Goal: Task Accomplishment & Management: Use online tool/utility

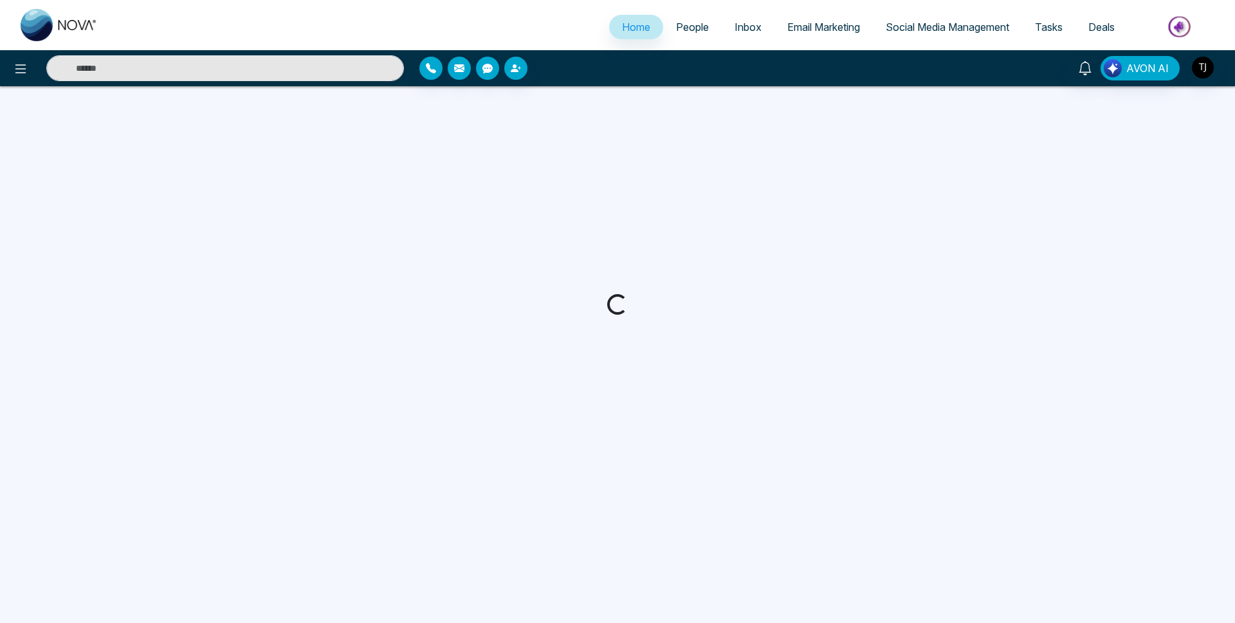
select select "*"
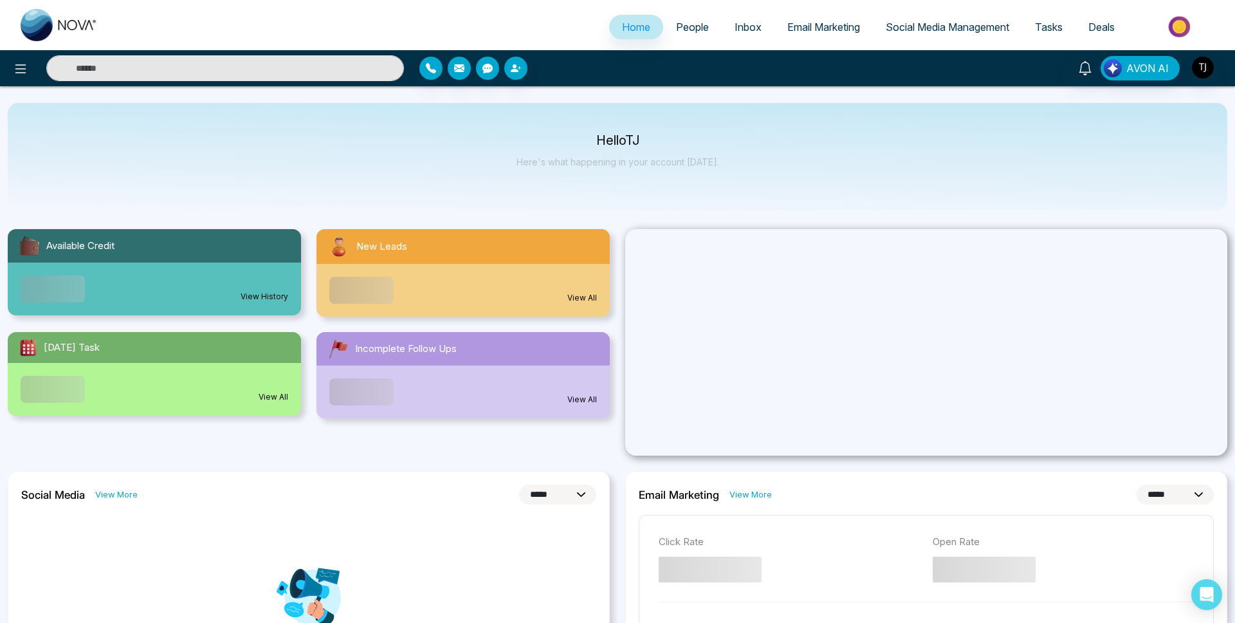
click at [894, 23] on span "Social Media Management" at bounding box center [948, 27] width 124 height 13
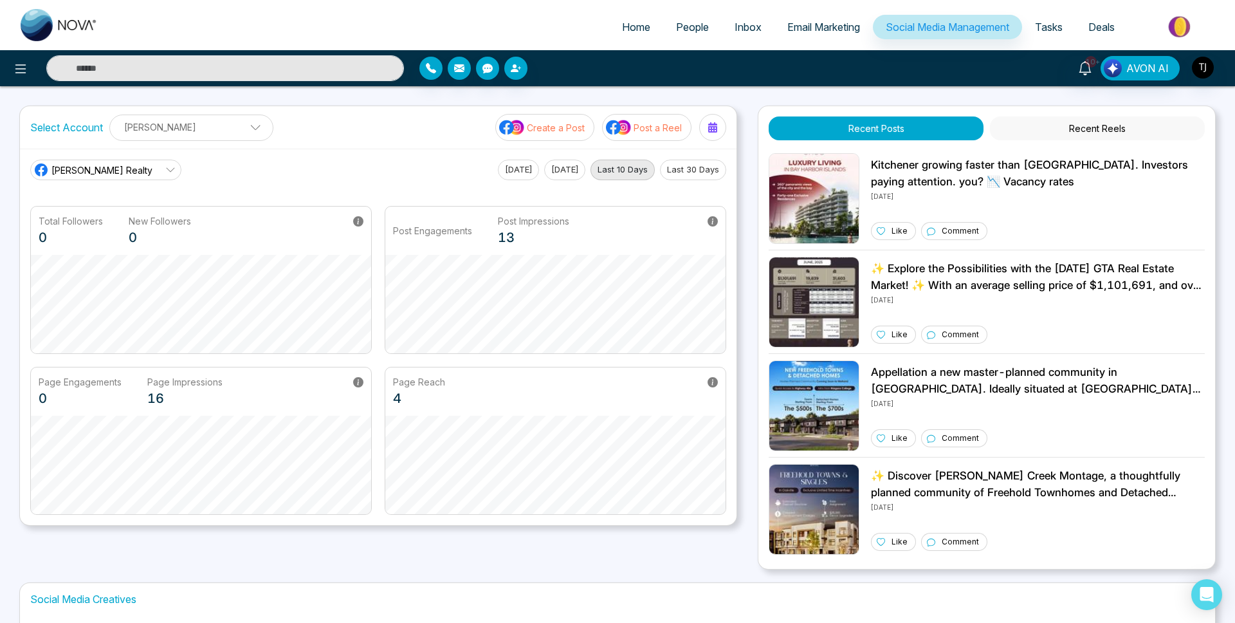
click at [535, 130] on p "Create a Post" at bounding box center [556, 128] width 58 height 14
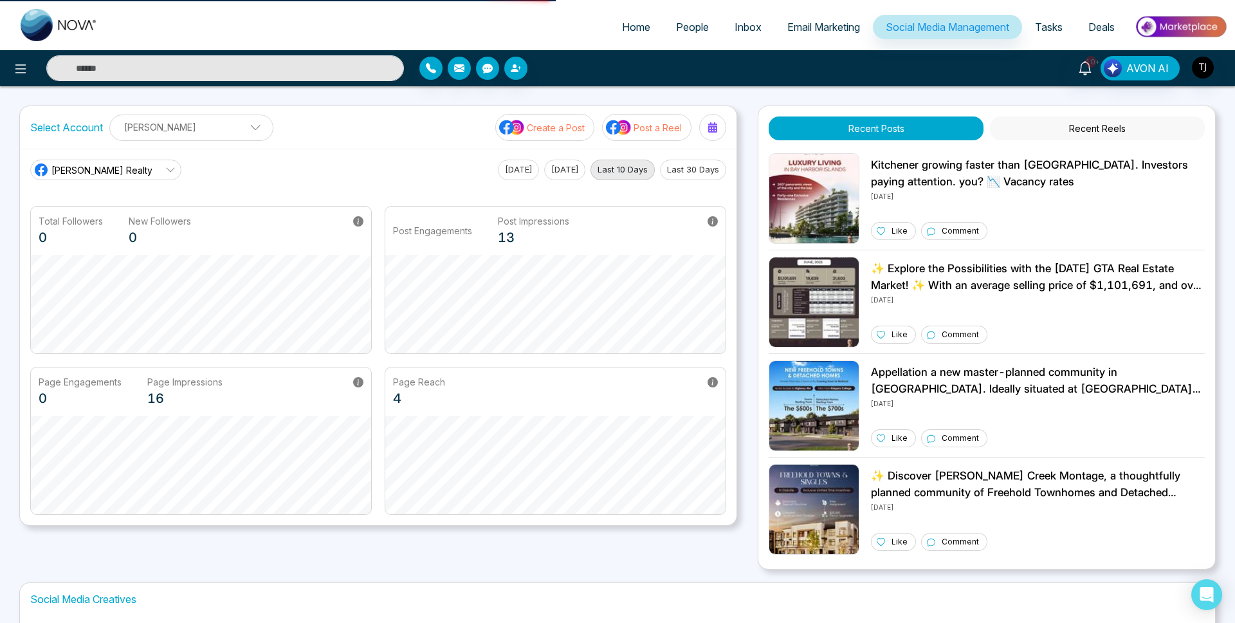
click at [535, 130] on p "Create a Post" at bounding box center [556, 128] width 58 height 14
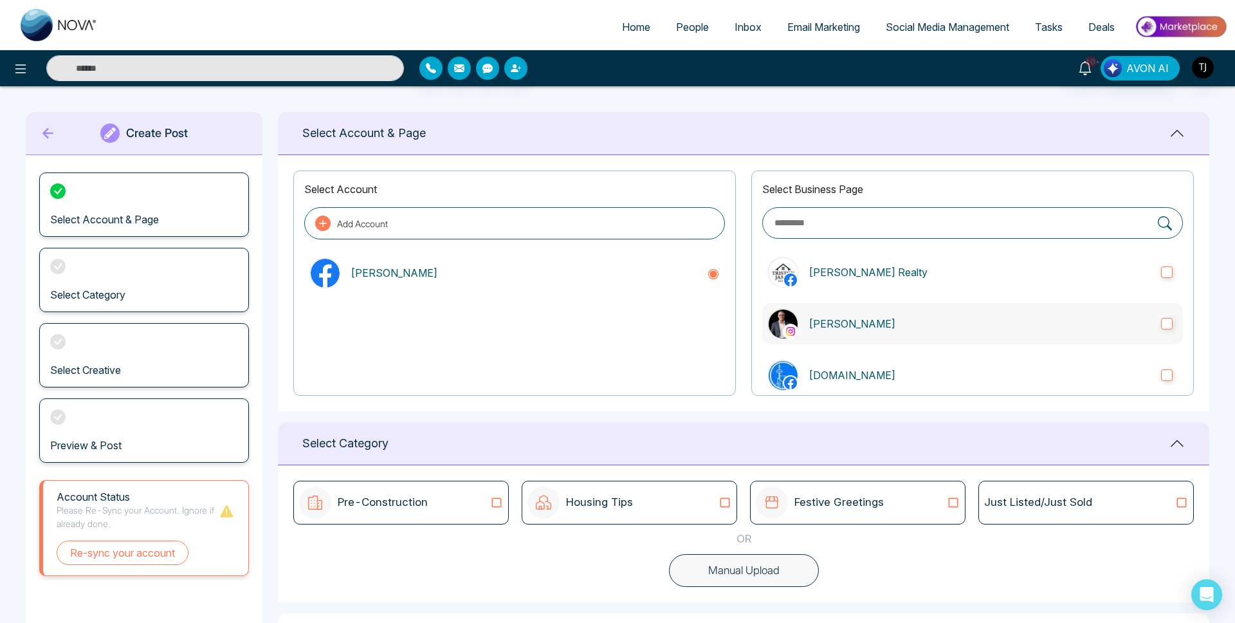
click at [1177, 319] on label "[PERSON_NAME]" at bounding box center [972, 323] width 421 height 41
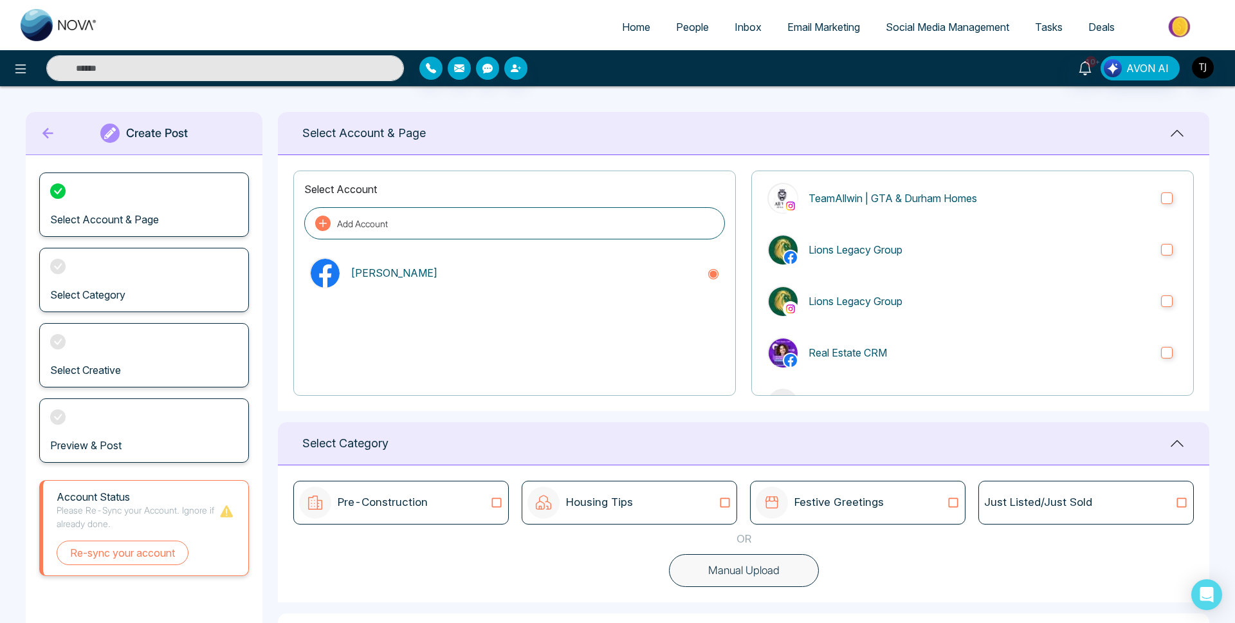
scroll to position [112, 0]
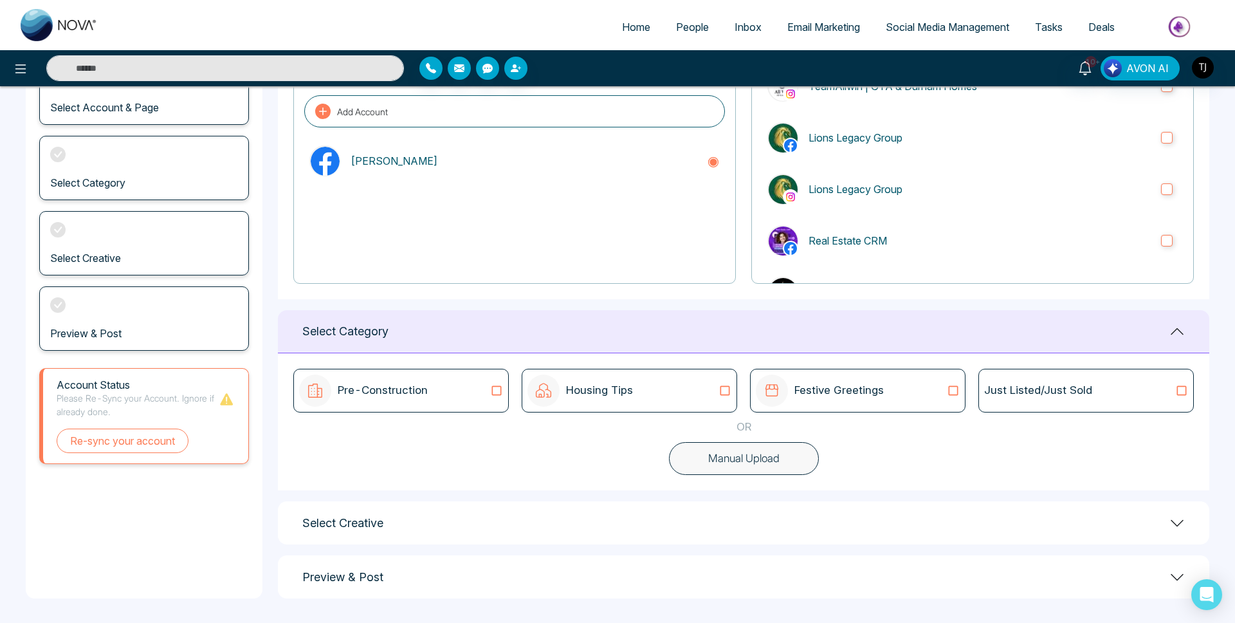
click at [777, 513] on div "Select Creative" at bounding box center [743, 522] width 931 height 43
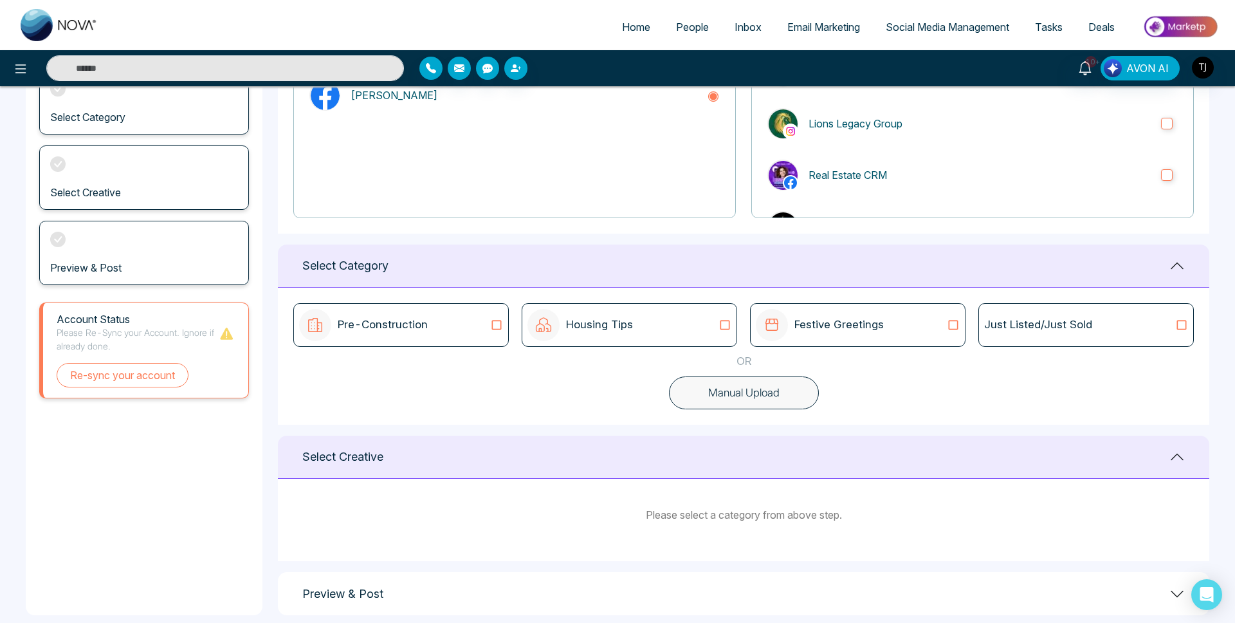
scroll to position [194, 0]
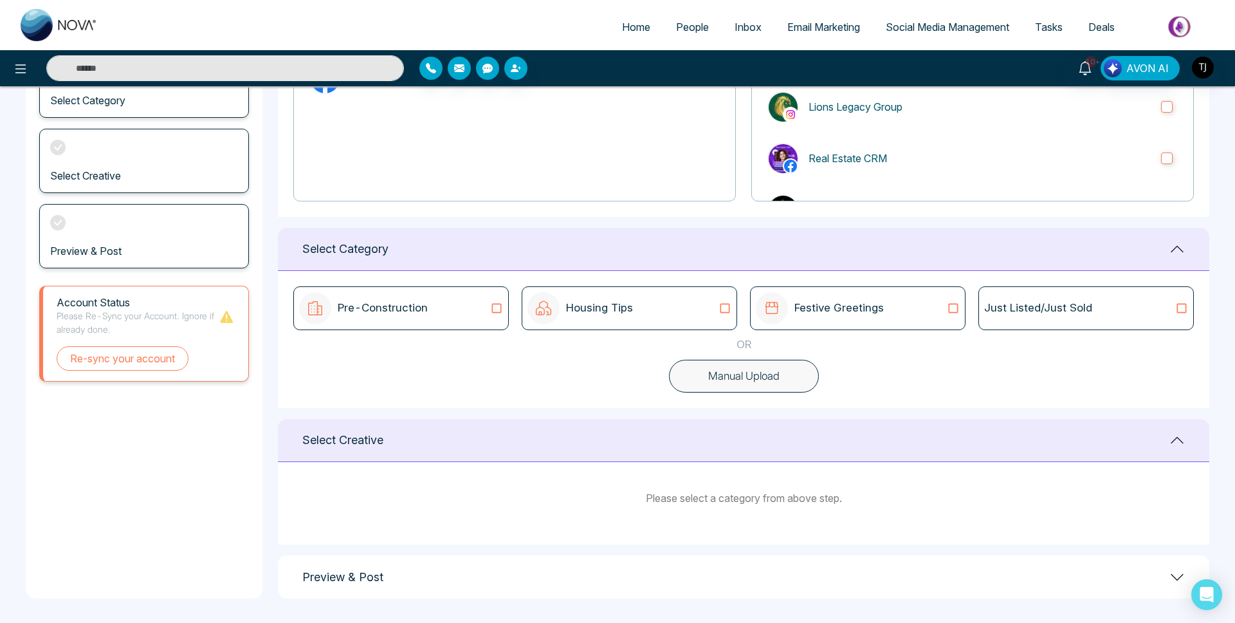
click at [573, 318] on div "Housing Tips" at bounding box center [579, 308] width 105 height 32
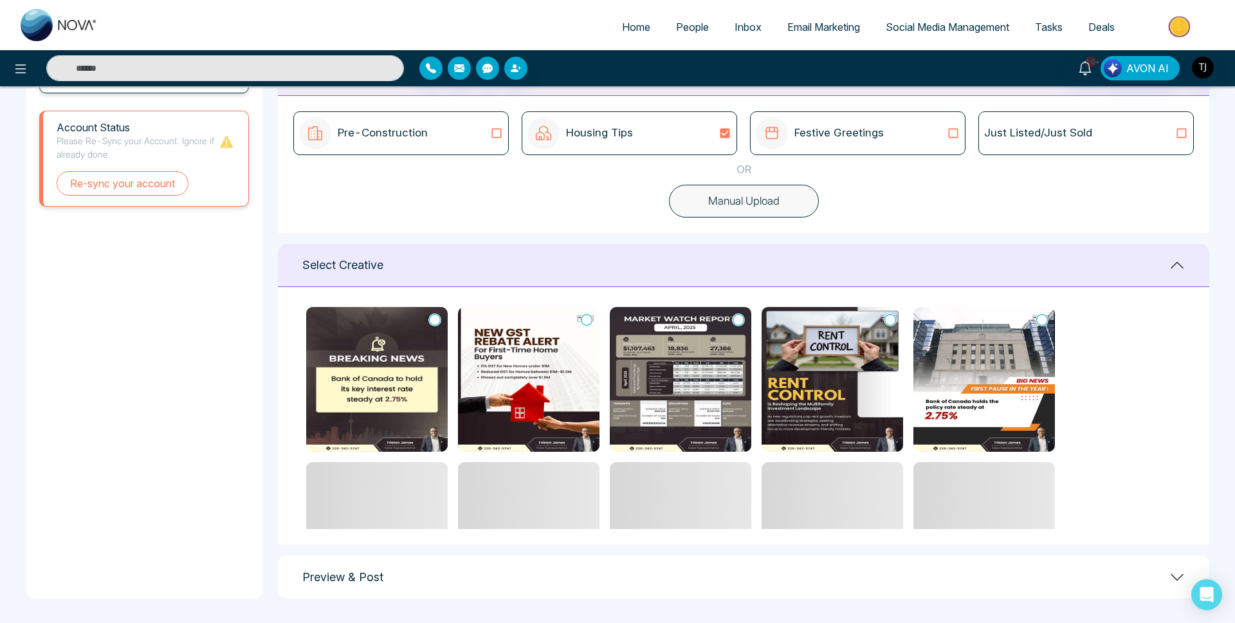
scroll to position [154, 0]
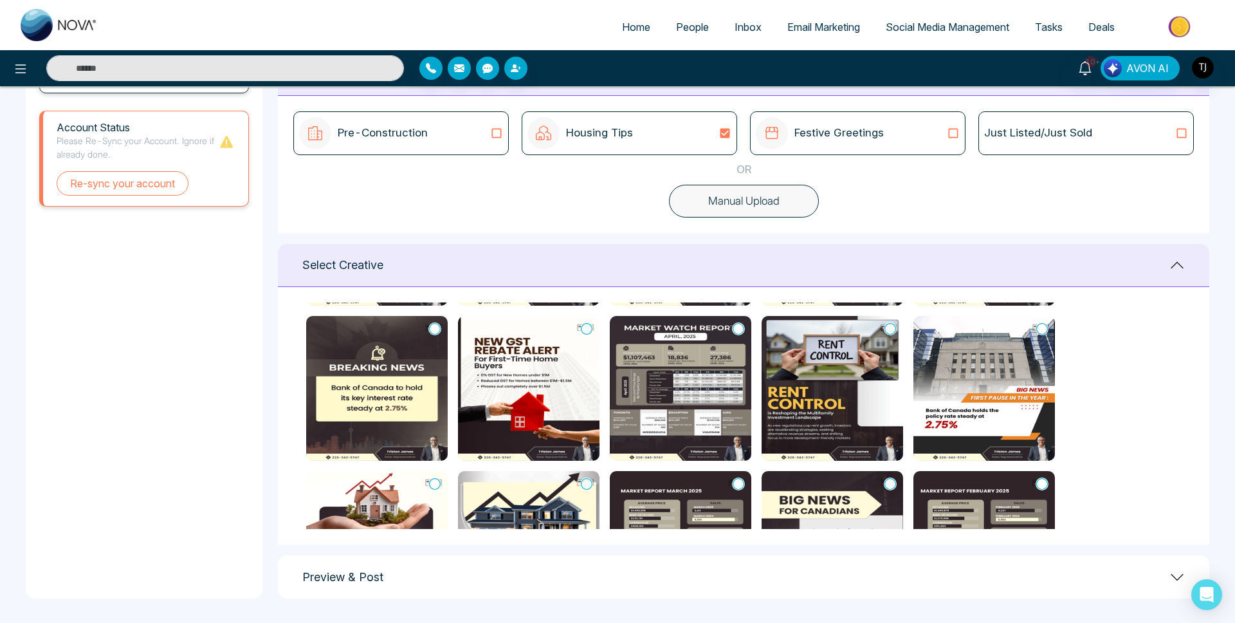
click at [865, 376] on img at bounding box center [833, 388] width 142 height 145
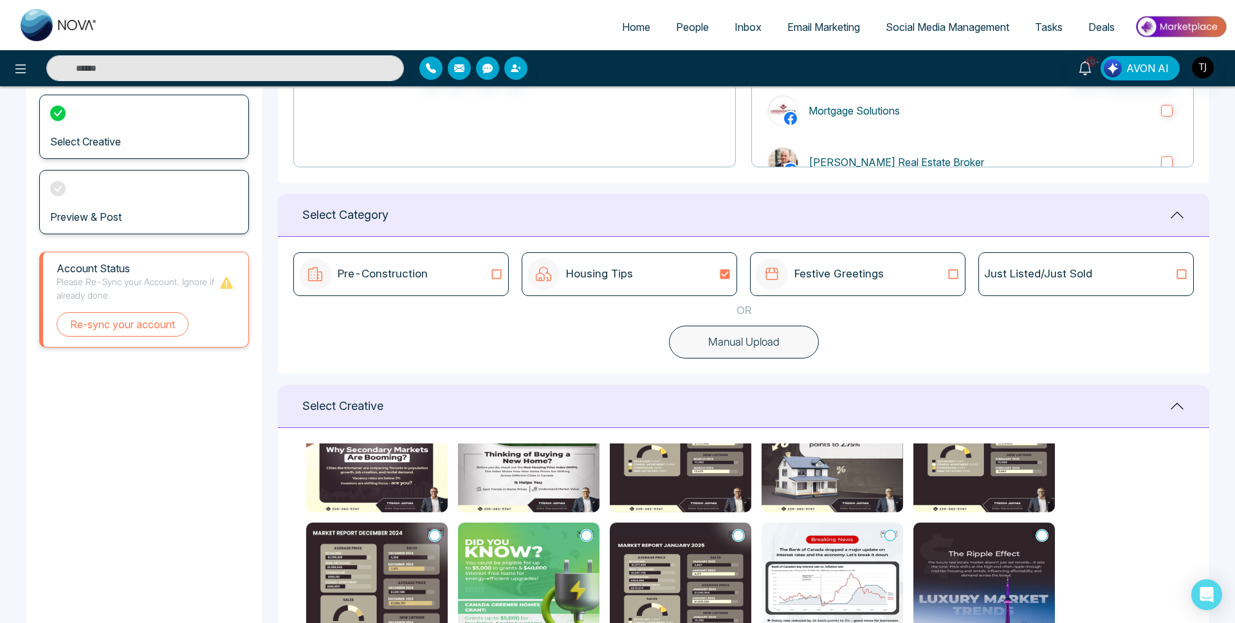
scroll to position [508, 0]
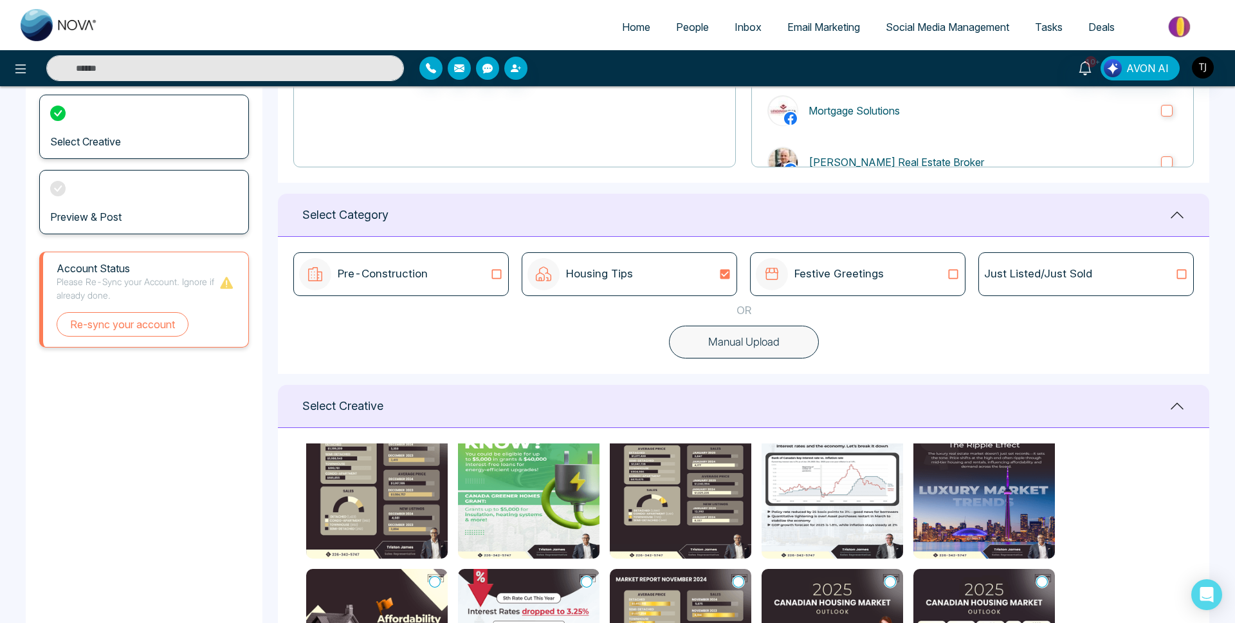
type textarea "**********"
click at [443, 277] on div "Pre-Construction" at bounding box center [401, 274] width 204 height 32
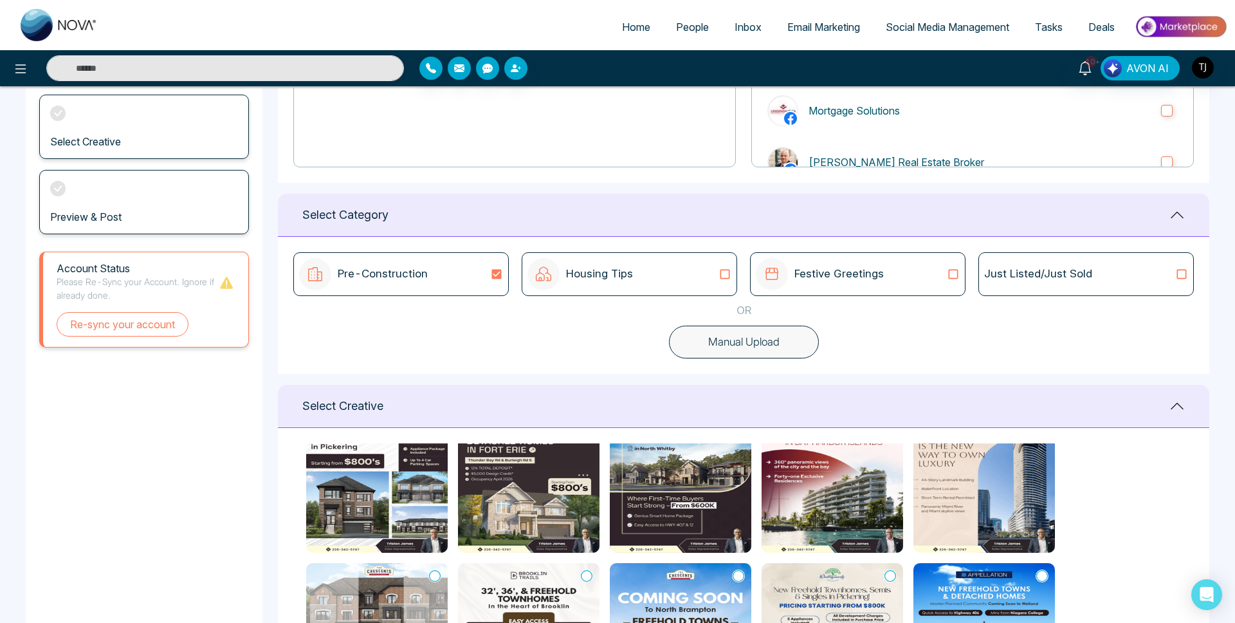
scroll to position [97, 0]
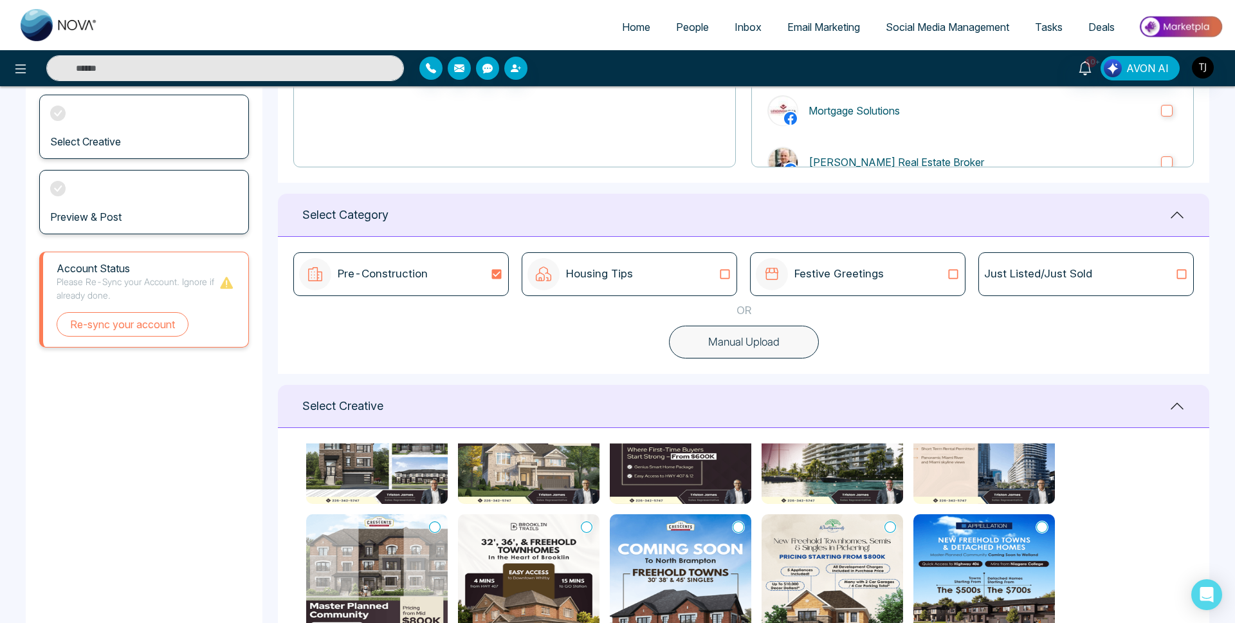
click at [665, 570] on img at bounding box center [681, 586] width 142 height 145
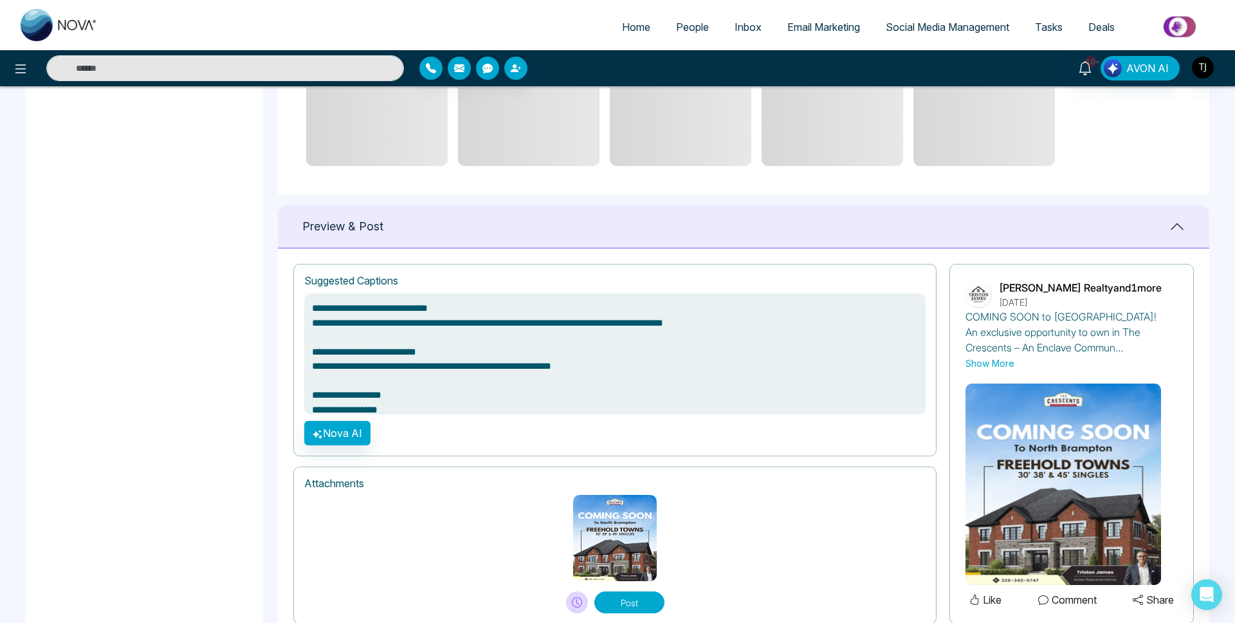
scroll to position [760, 0]
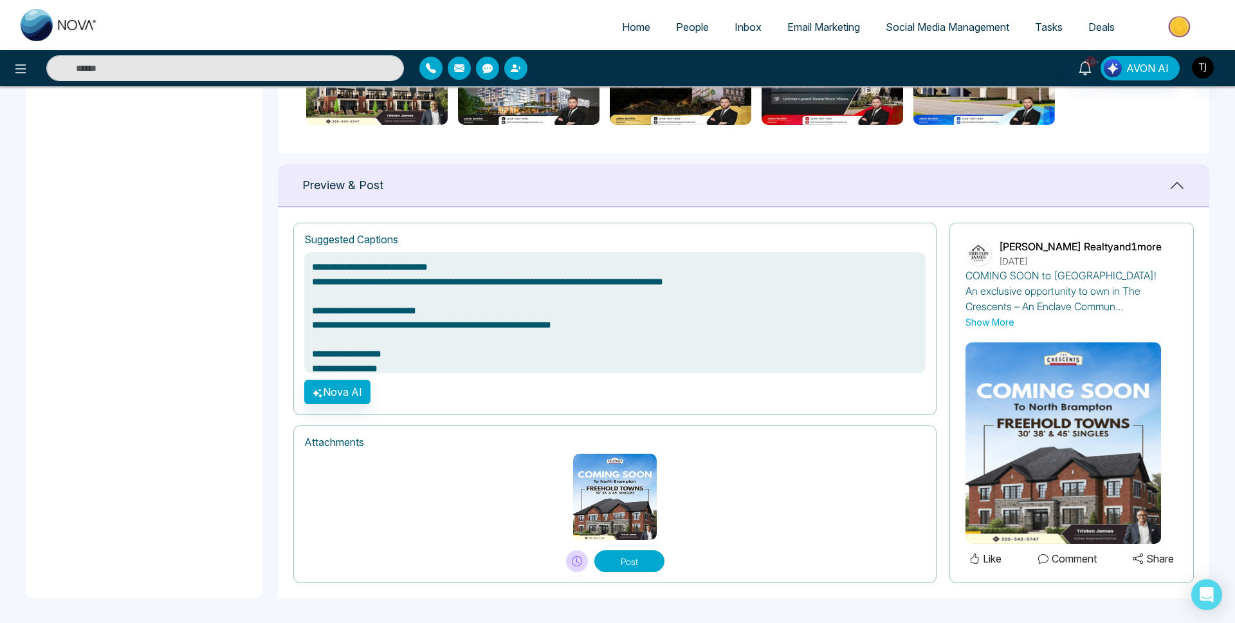
type textarea "**********"
click at [933, 29] on span "Social Media Management" at bounding box center [948, 27] width 124 height 13
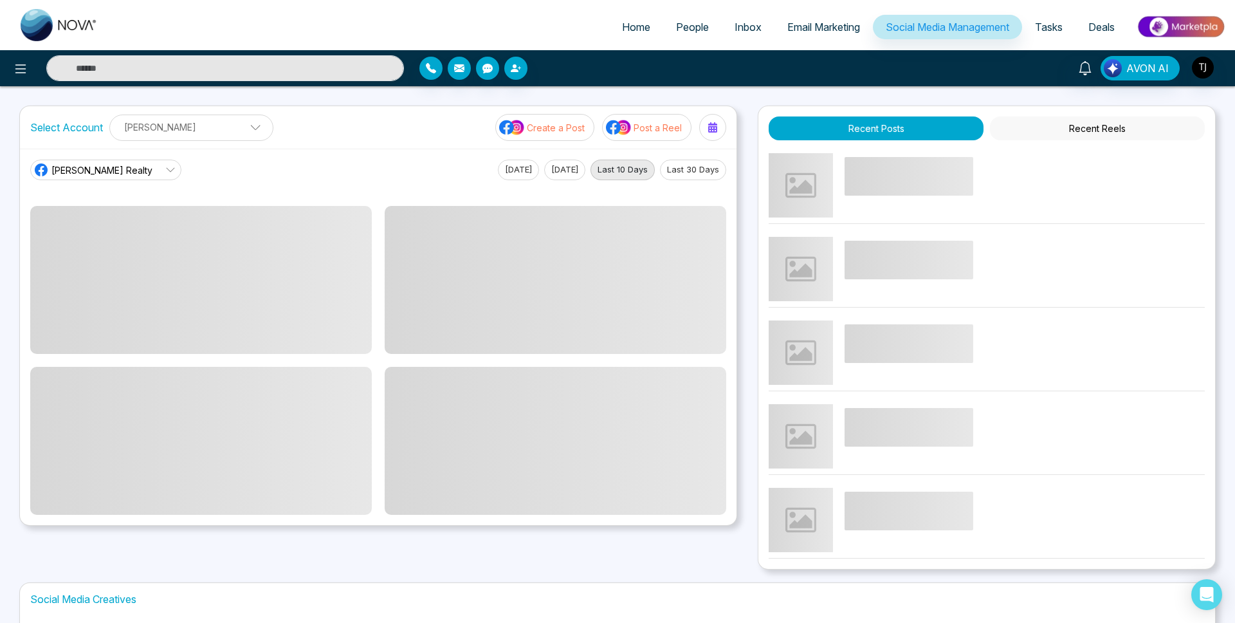
click at [818, 38] on link "Email Marketing" at bounding box center [824, 27] width 98 height 24
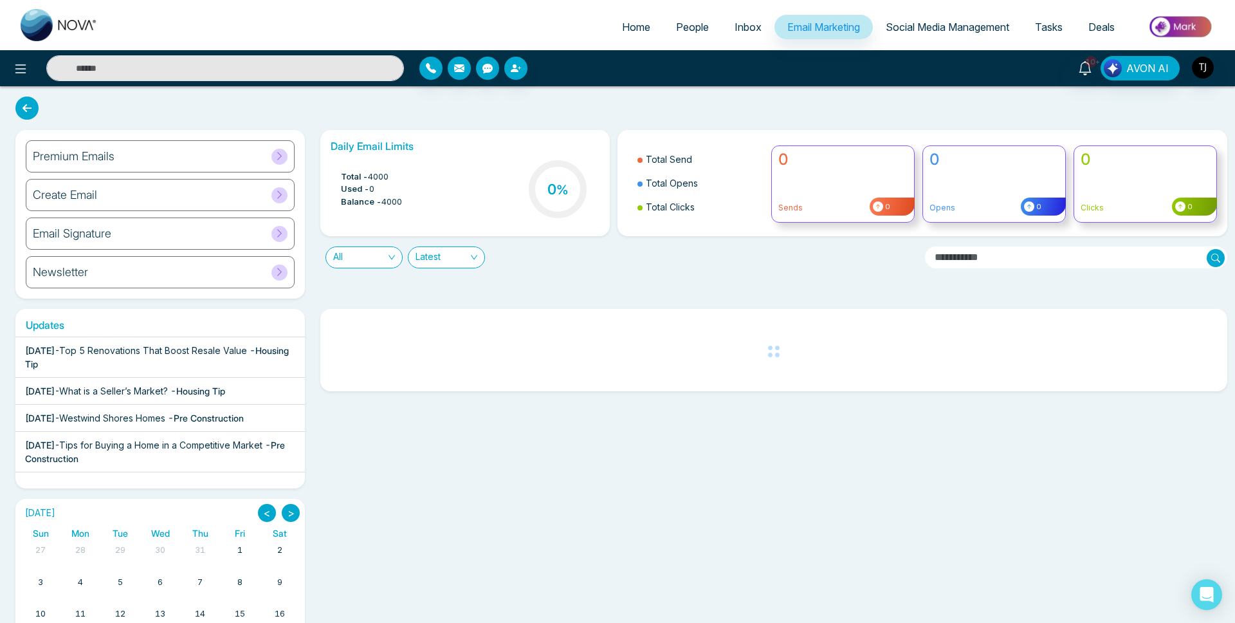
click at [113, 160] on h6 "Premium Emails" at bounding box center [74, 156] width 82 height 14
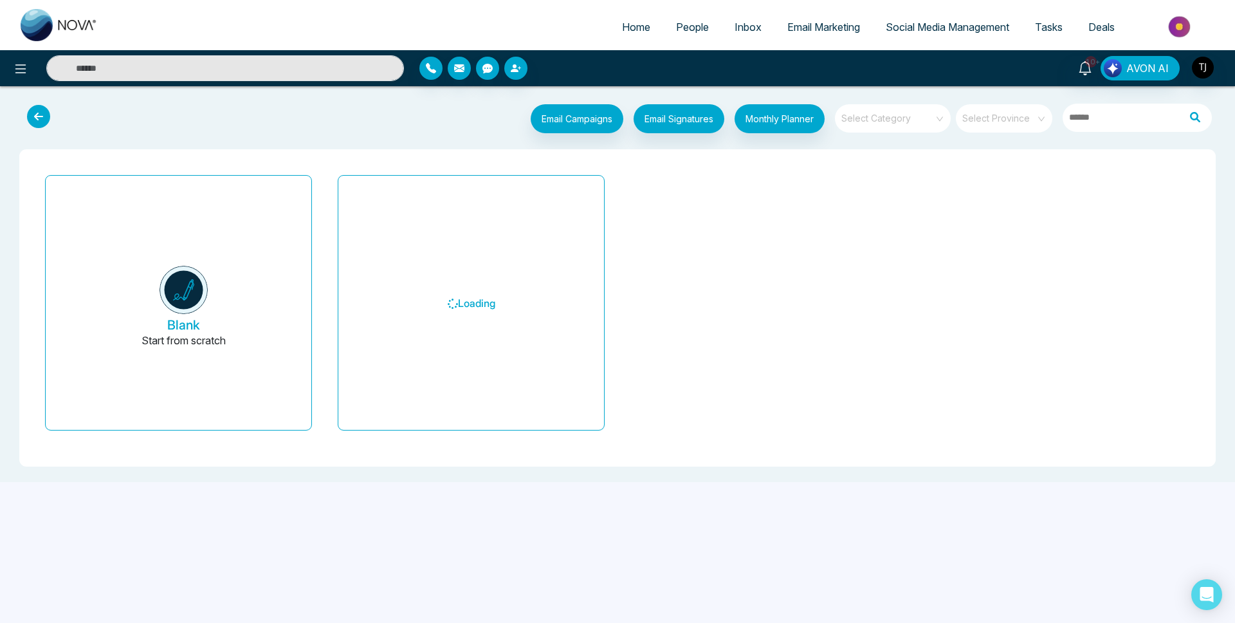
click at [917, 103] on div "Email Campaigns Start from scratch? View my campaigns Email Signatures Monthly …" at bounding box center [617, 120] width 1215 height 42
click at [924, 119] on input "search" at bounding box center [888, 113] width 93 height 19
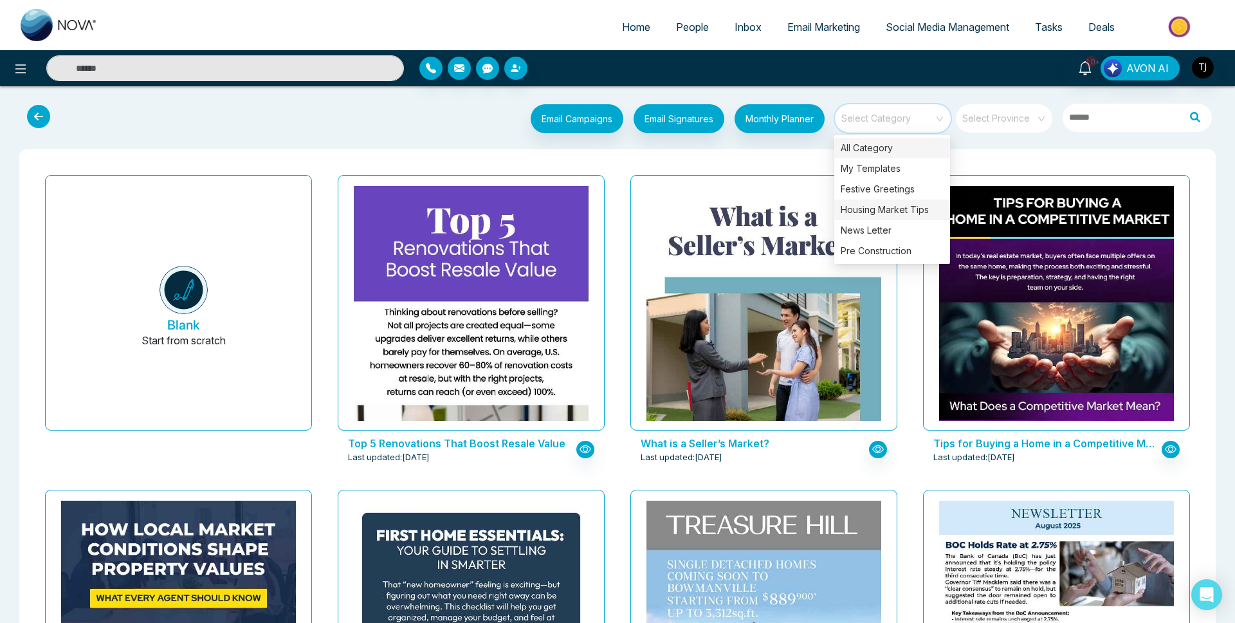
click at [899, 213] on div "Housing Market Tips" at bounding box center [892, 209] width 116 height 21
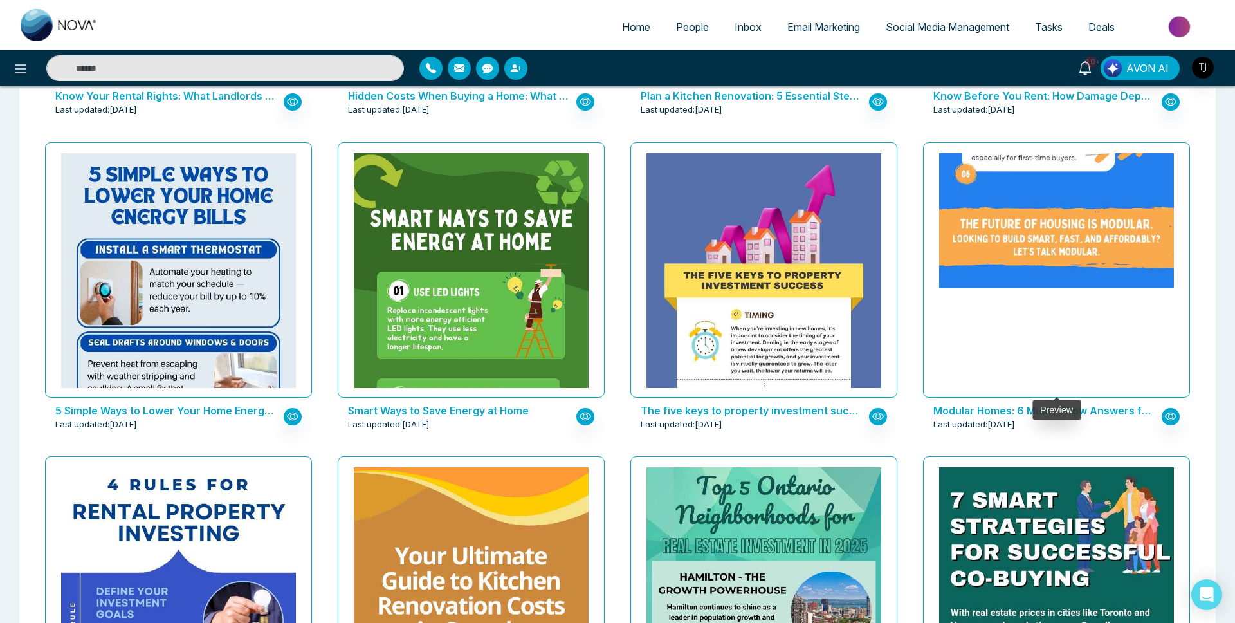
scroll to position [2876, 0]
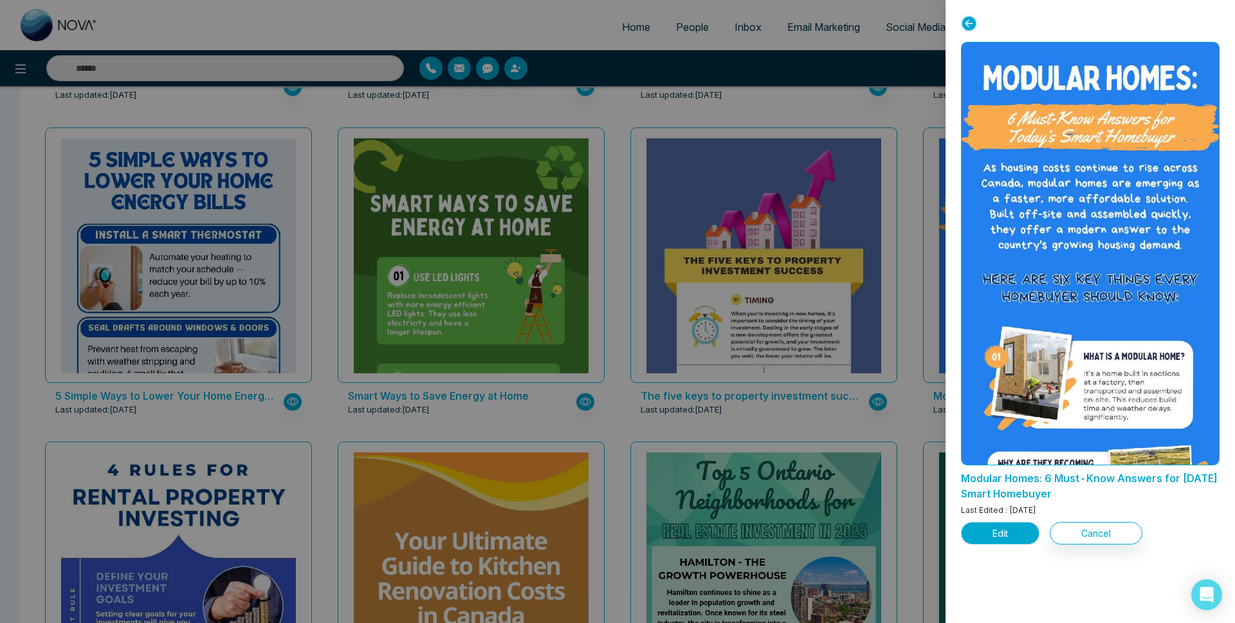
click at [993, 537] on button "Edit" at bounding box center [1000, 533] width 78 height 23
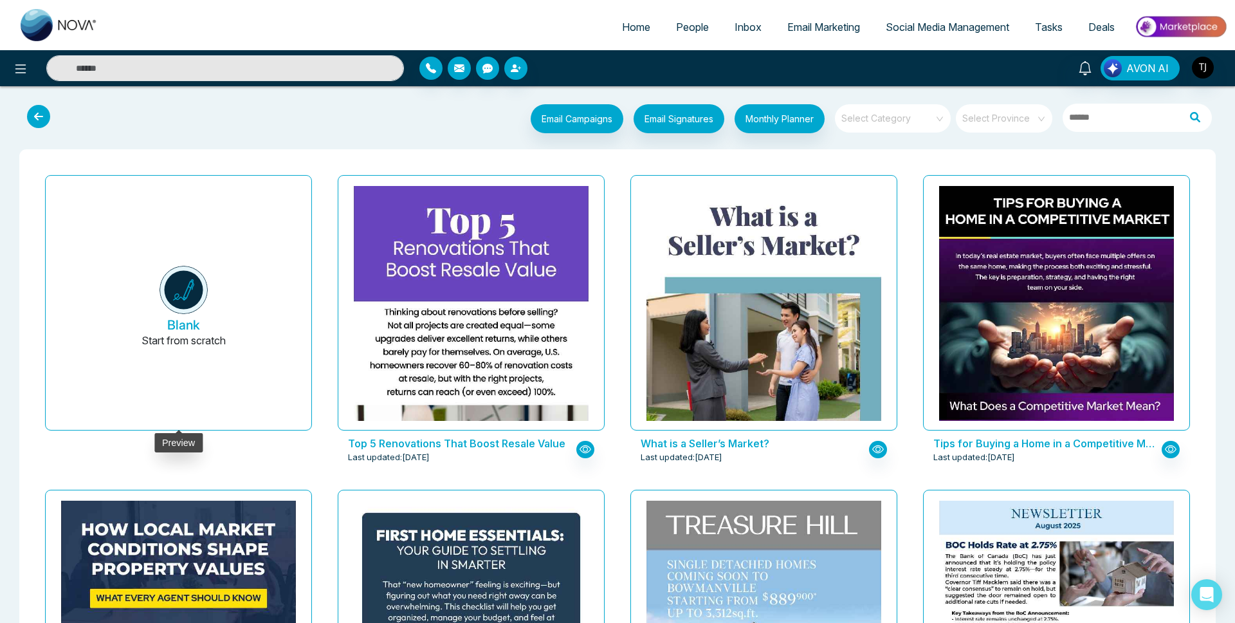
click at [163, 326] on button "Blank Start from scratch" at bounding box center [183, 308] width 235 height 244
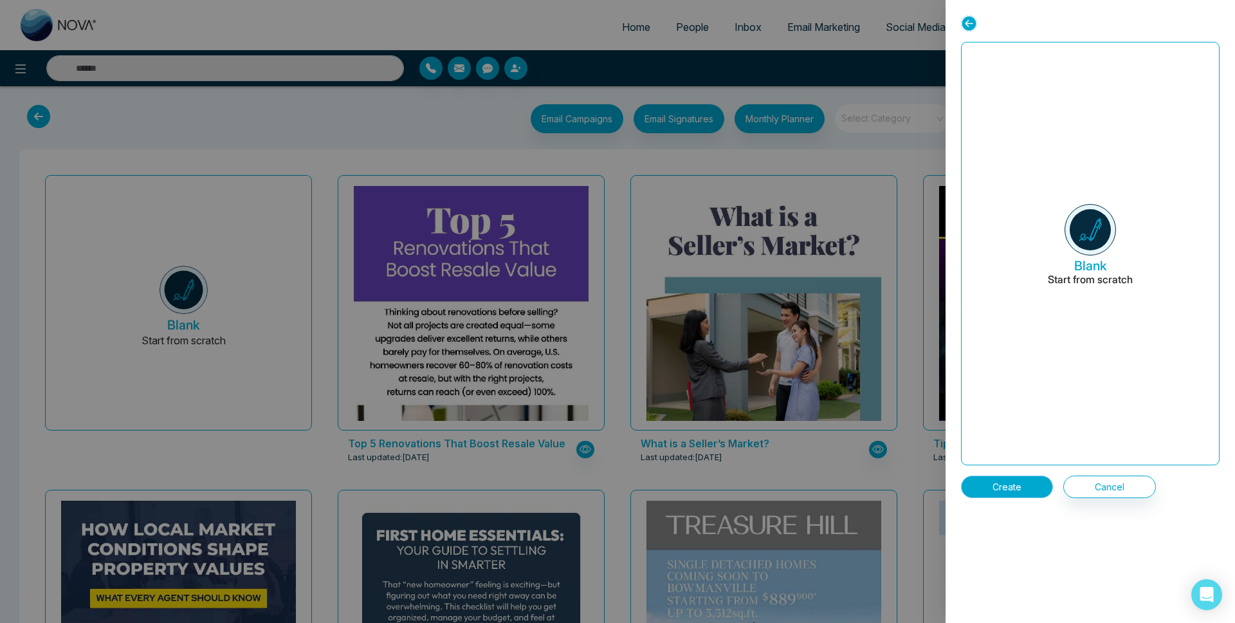
click at [971, 481] on button "Create" at bounding box center [1007, 486] width 92 height 23
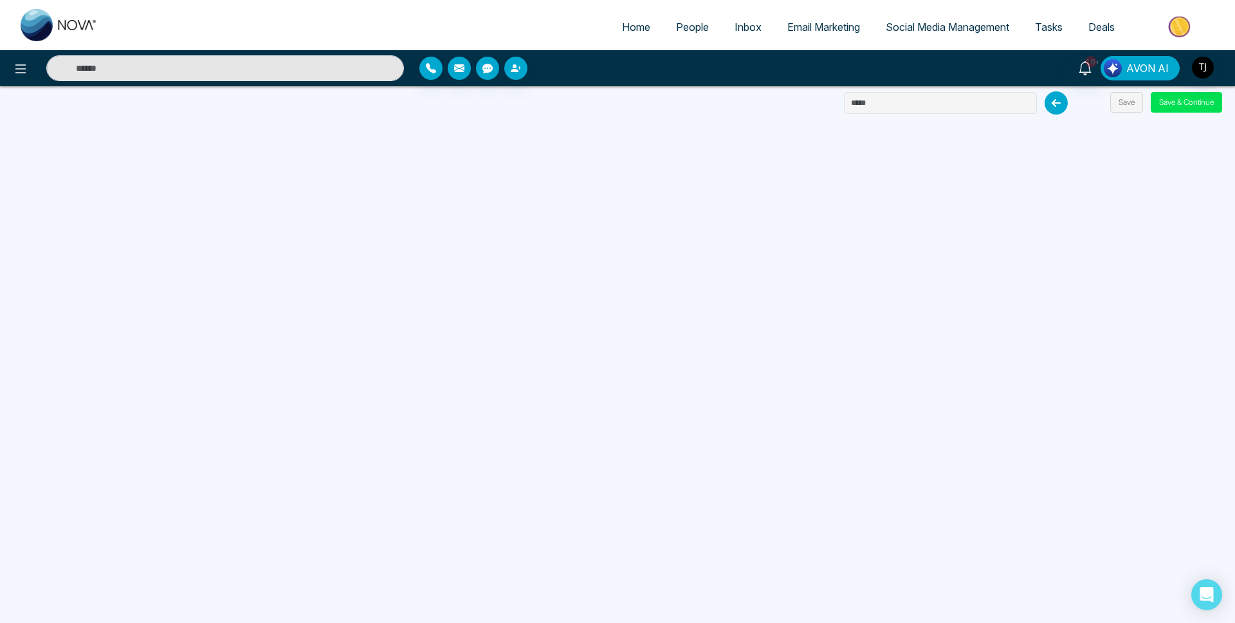
click at [1155, 79] on button "AVON AI" at bounding box center [1140, 68] width 79 height 24
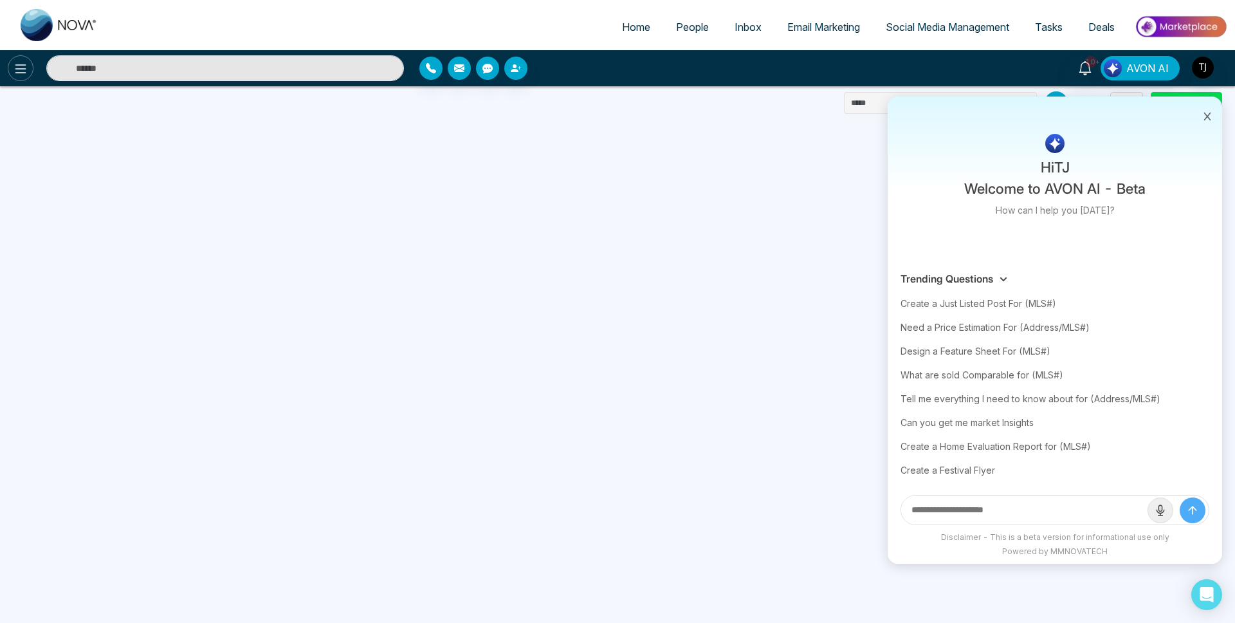
click at [16, 68] on icon at bounding box center [20, 68] width 15 height 15
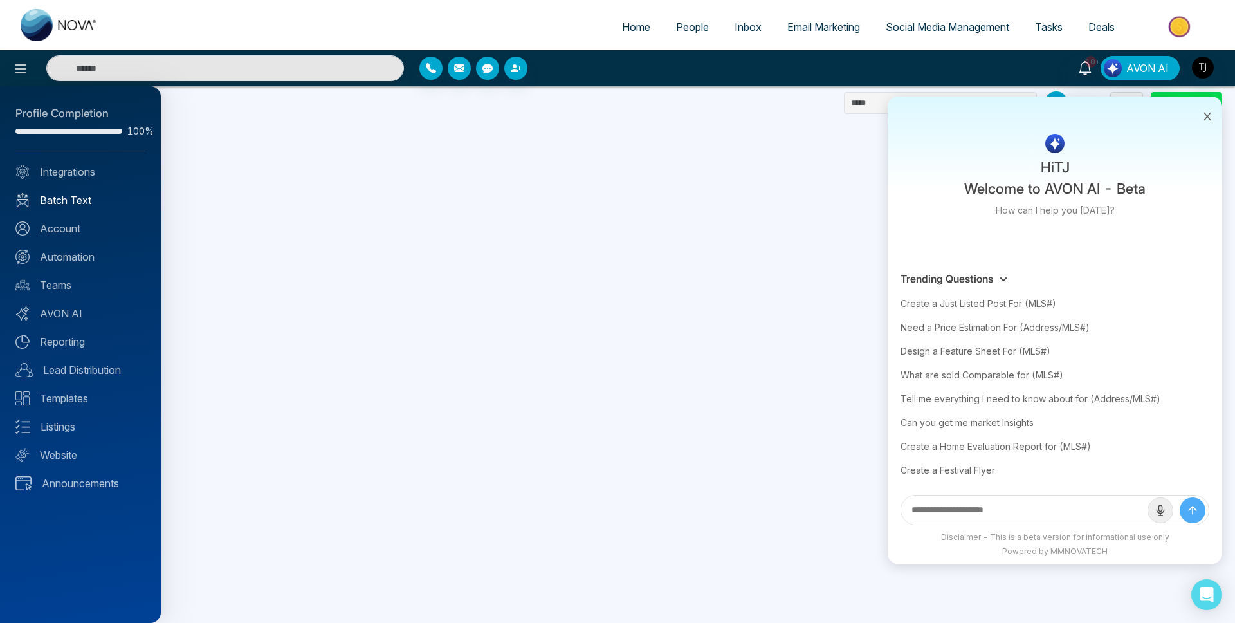
click at [65, 199] on link "Batch Text" at bounding box center [80, 199] width 130 height 15
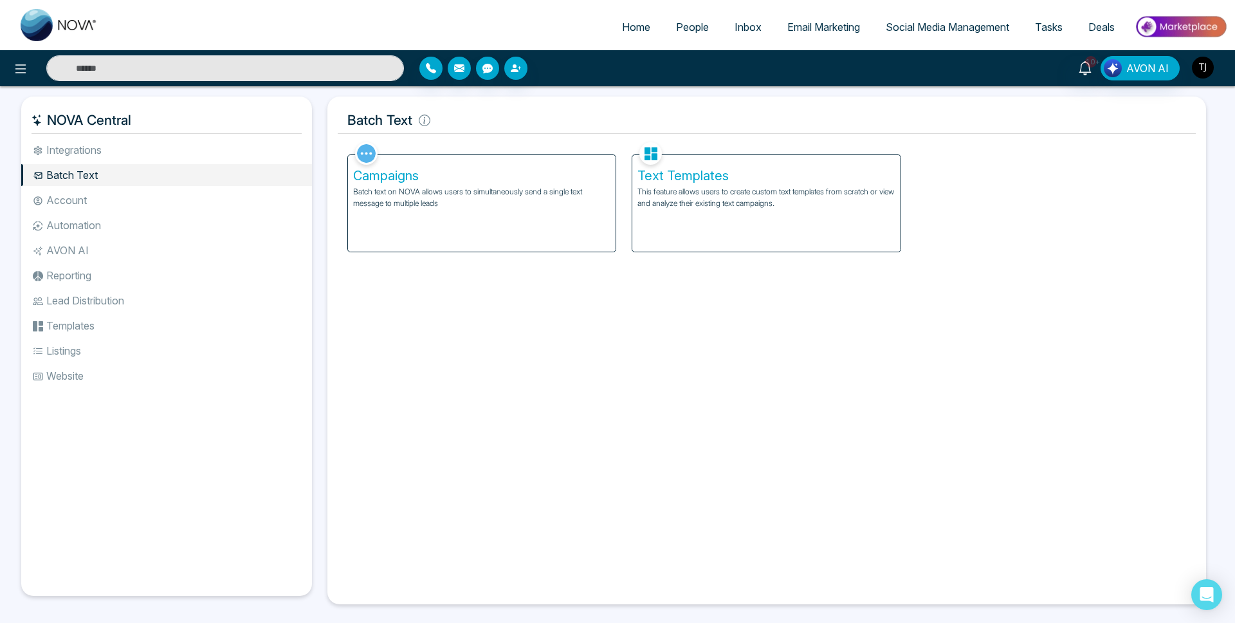
click at [1194, 71] on img "button" at bounding box center [1203, 68] width 22 height 22
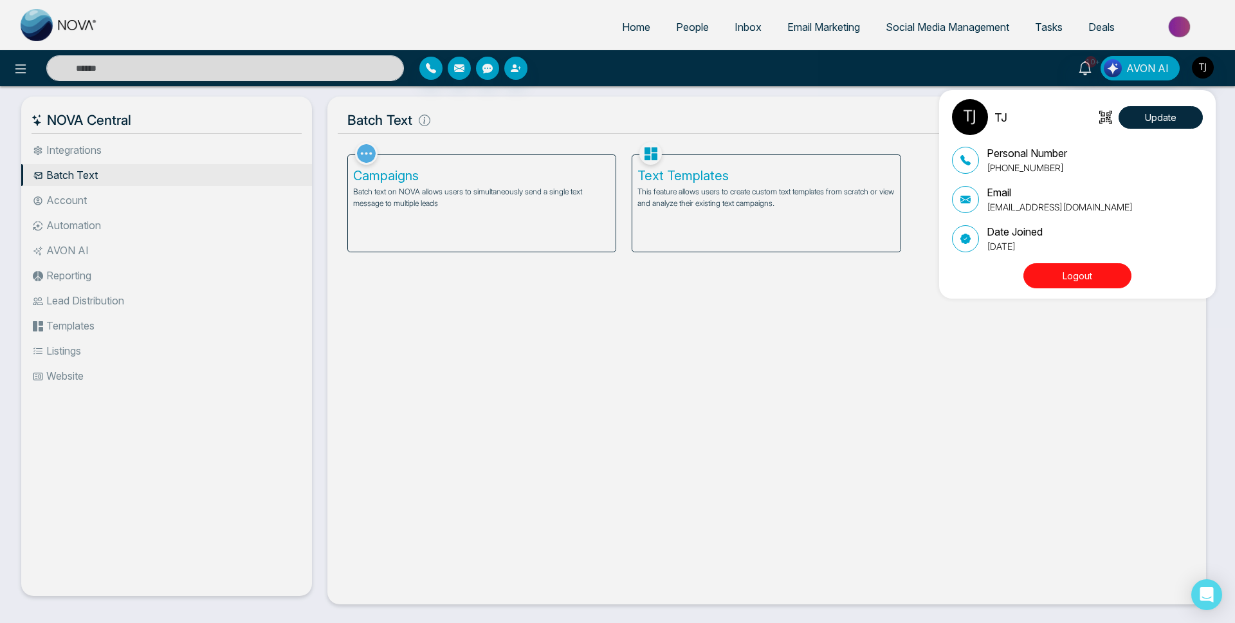
click at [1078, 275] on button "Logout" at bounding box center [1077, 275] width 108 height 25
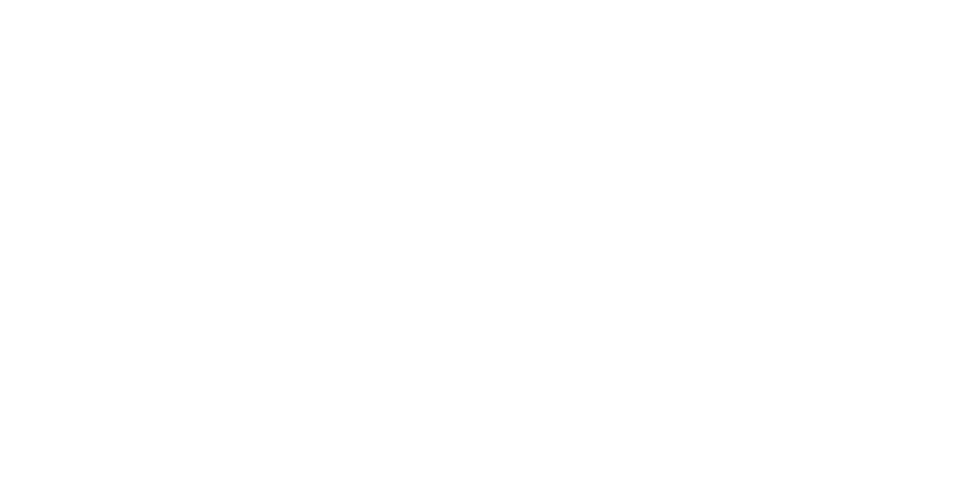
select select "*"
